Goal: Navigation & Orientation: Find specific page/section

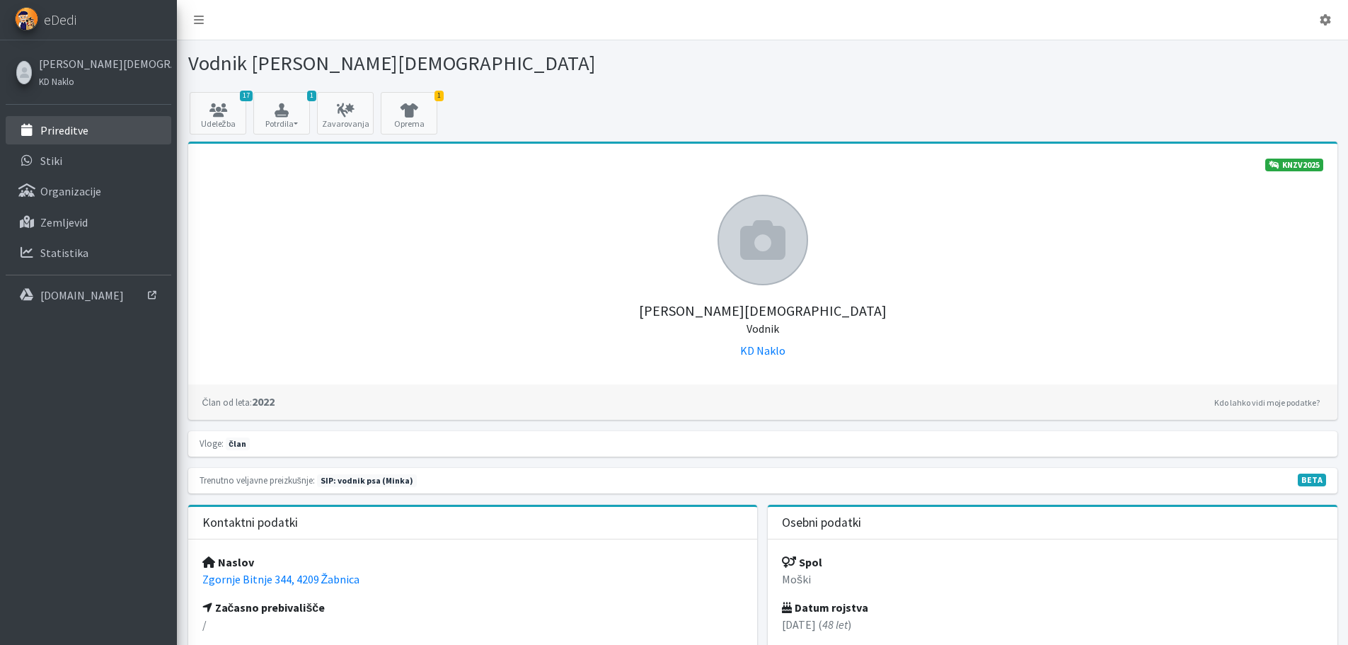
click at [79, 132] on p "Prireditve" at bounding box center [64, 130] width 48 height 14
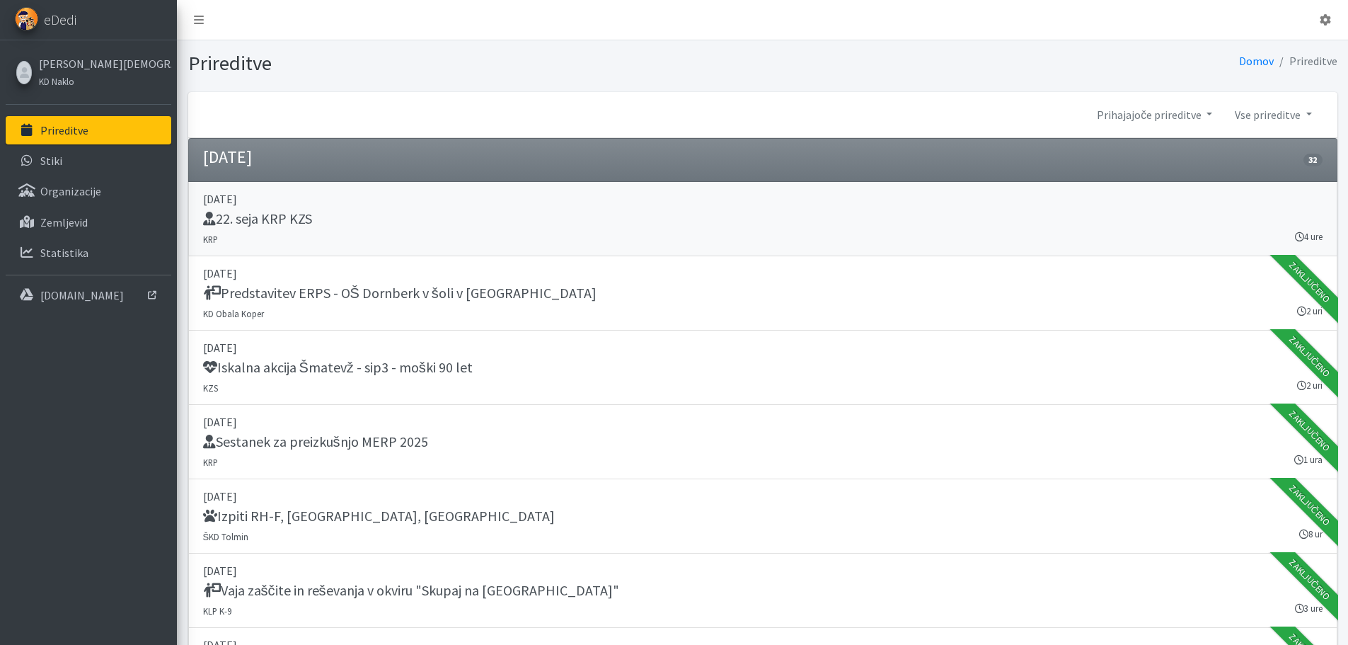
click at [416, 221] on div "22. seja KRP KZS" at bounding box center [762, 220] width 1119 height 20
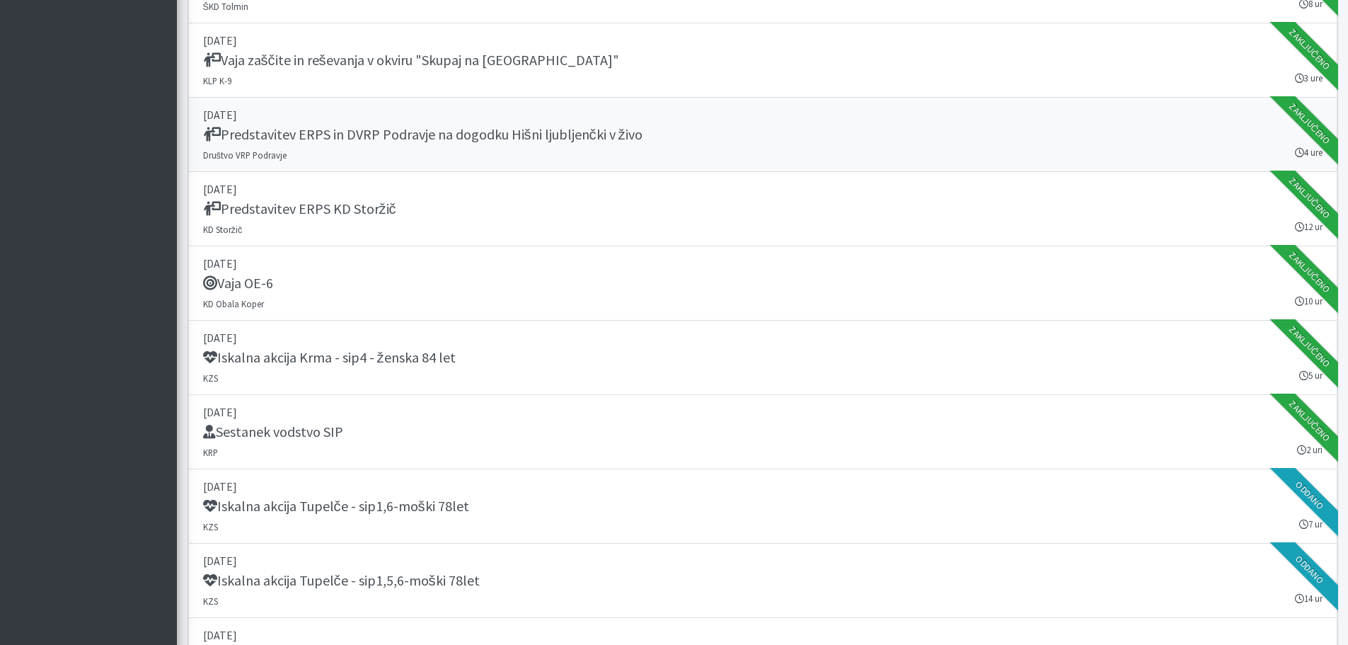
scroll to position [778, 0]
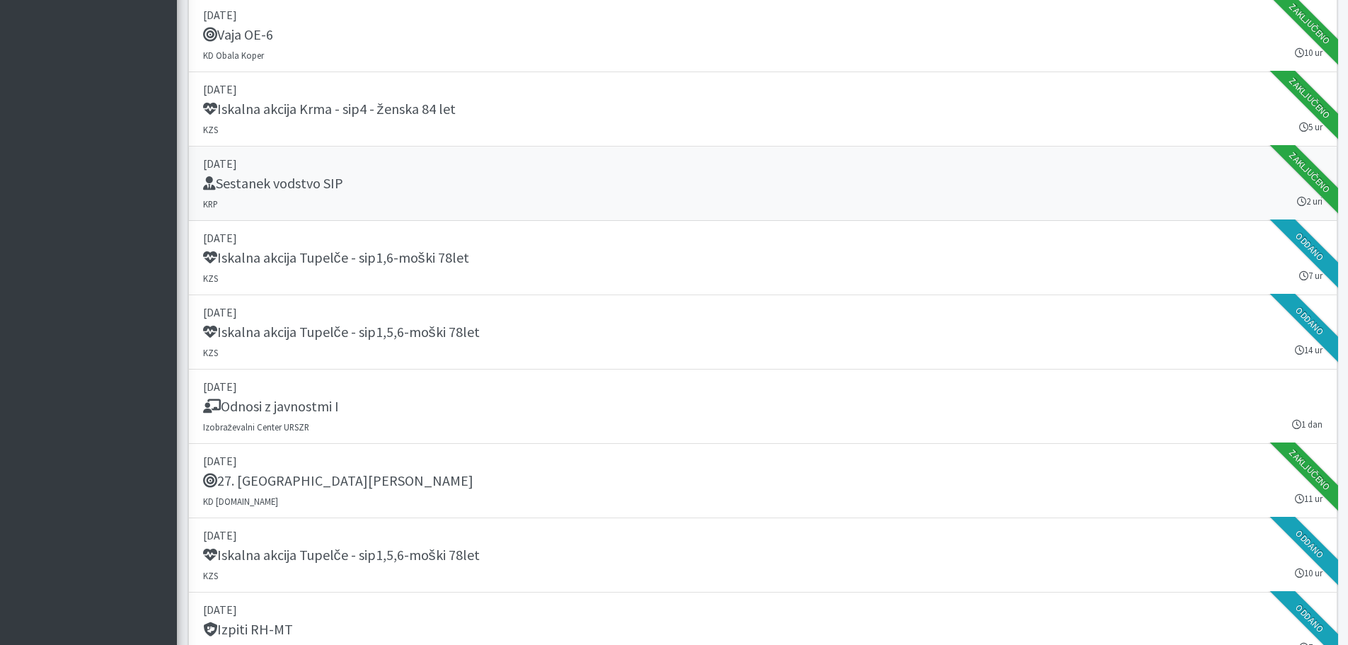
click at [463, 178] on div "Sestanek vodstvo SIP" at bounding box center [762, 185] width 1119 height 20
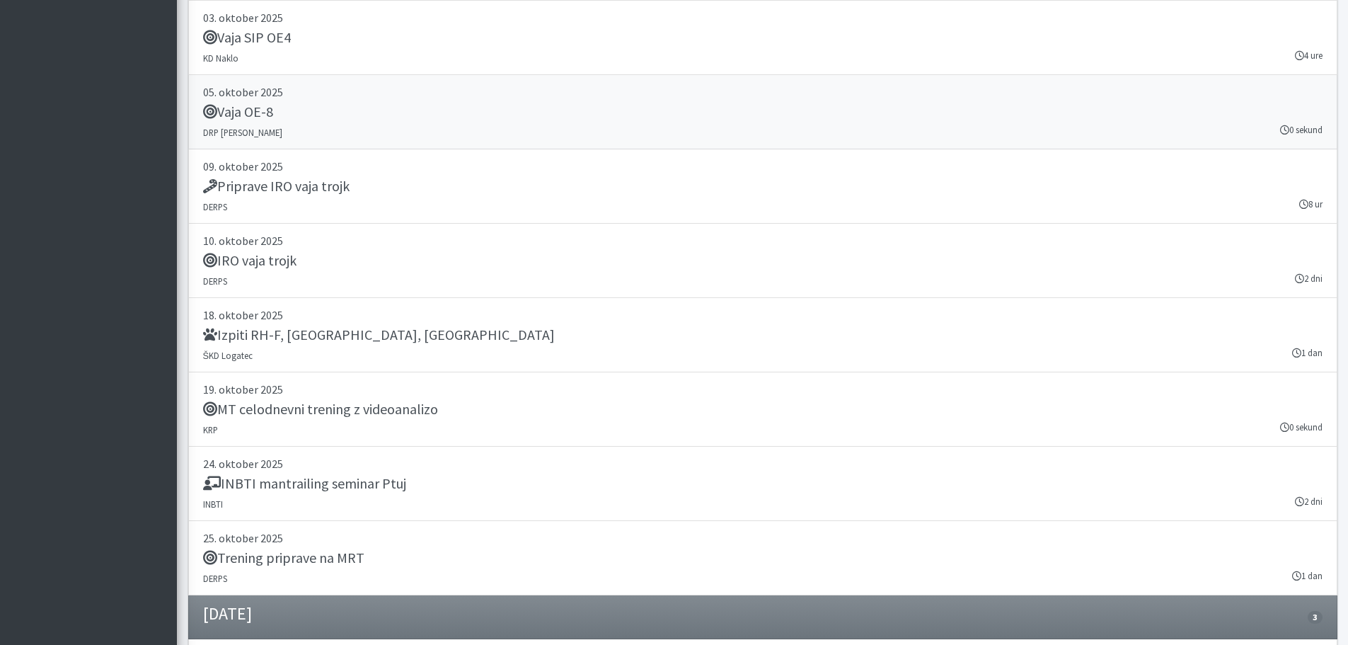
scroll to position [2901, 0]
